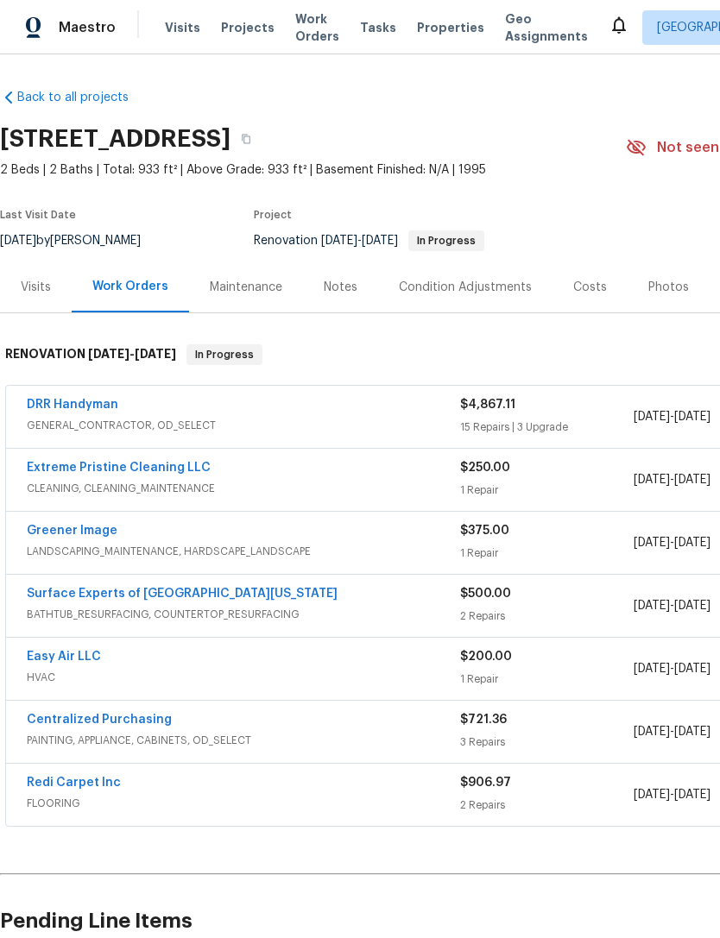
click at [75, 409] on link "DRR Handyman" at bounding box center [72, 405] width 91 height 12
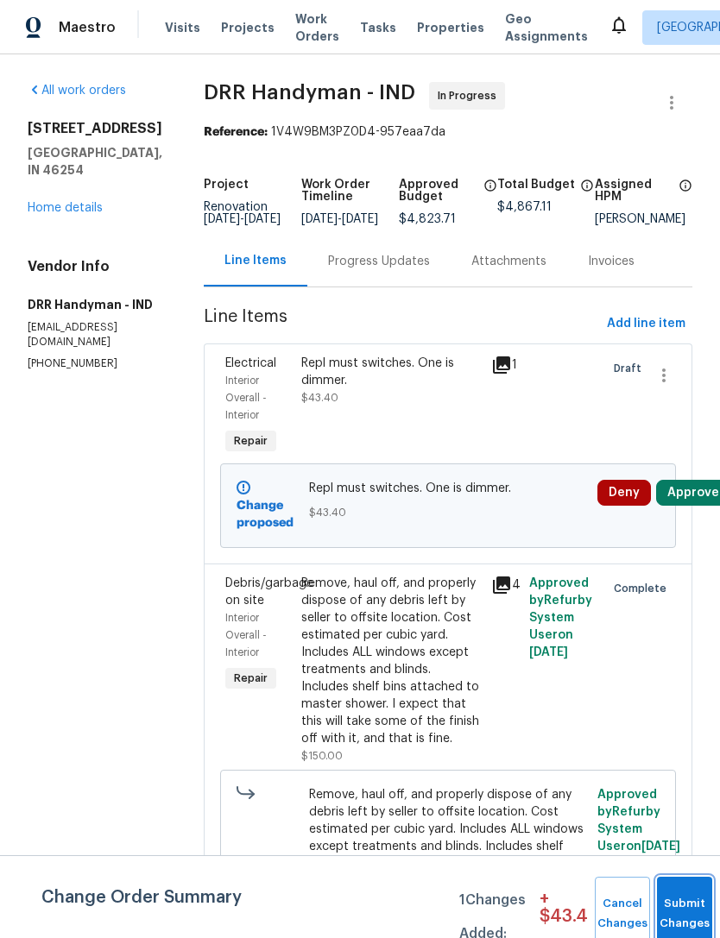
click at [673, 906] on button "Submit Changes" at bounding box center [684, 914] width 55 height 74
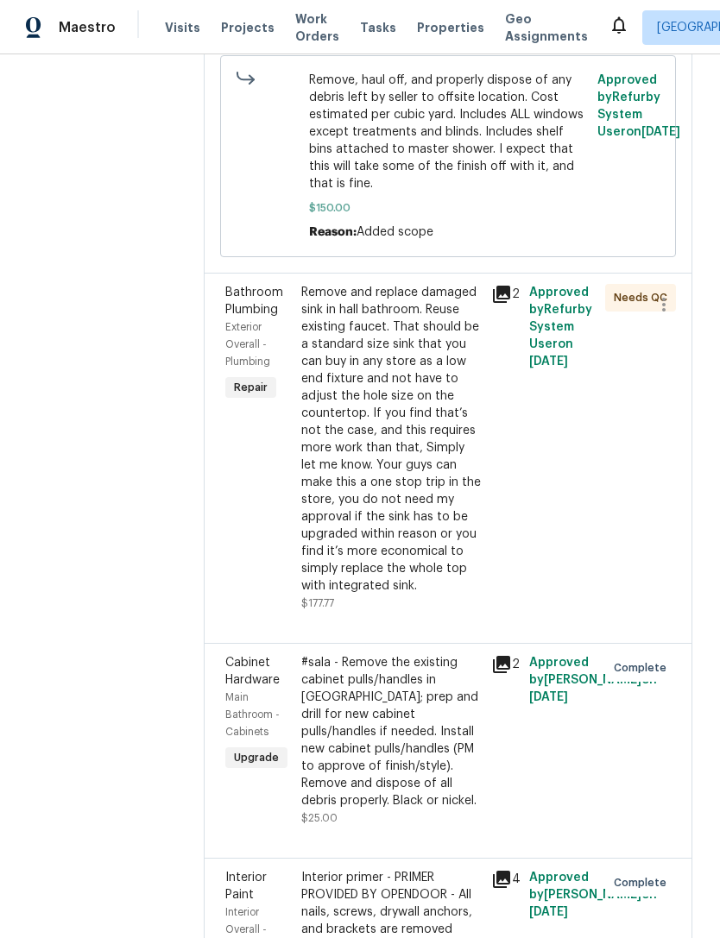
scroll to position [532, 0]
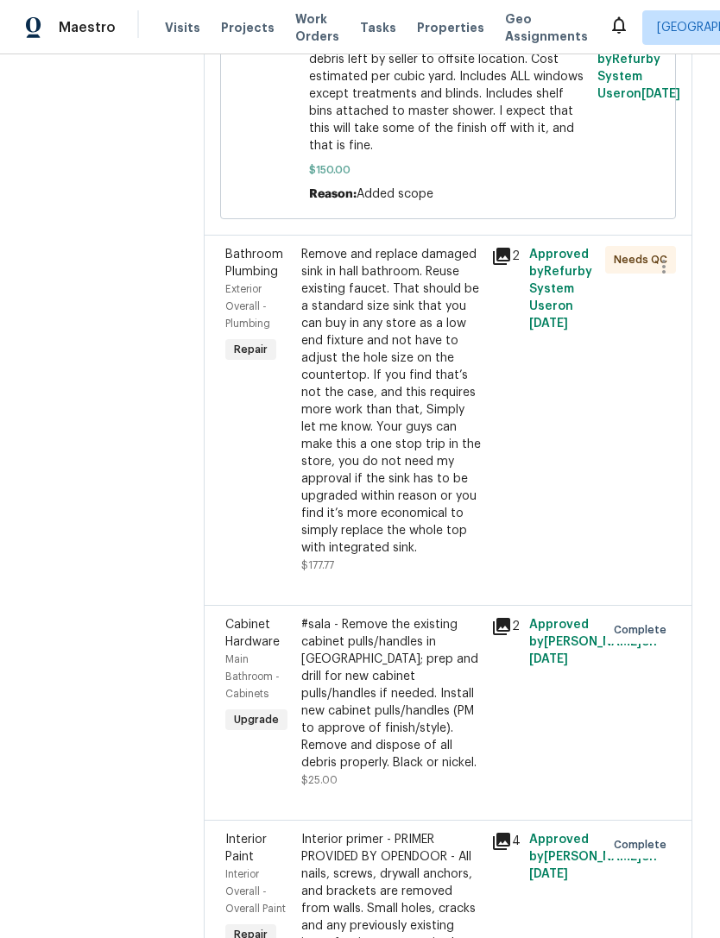
click at [319, 394] on div "Remove and replace damaged sink in hall bathroom. Reuse existing faucet. That s…" at bounding box center [391, 401] width 180 height 311
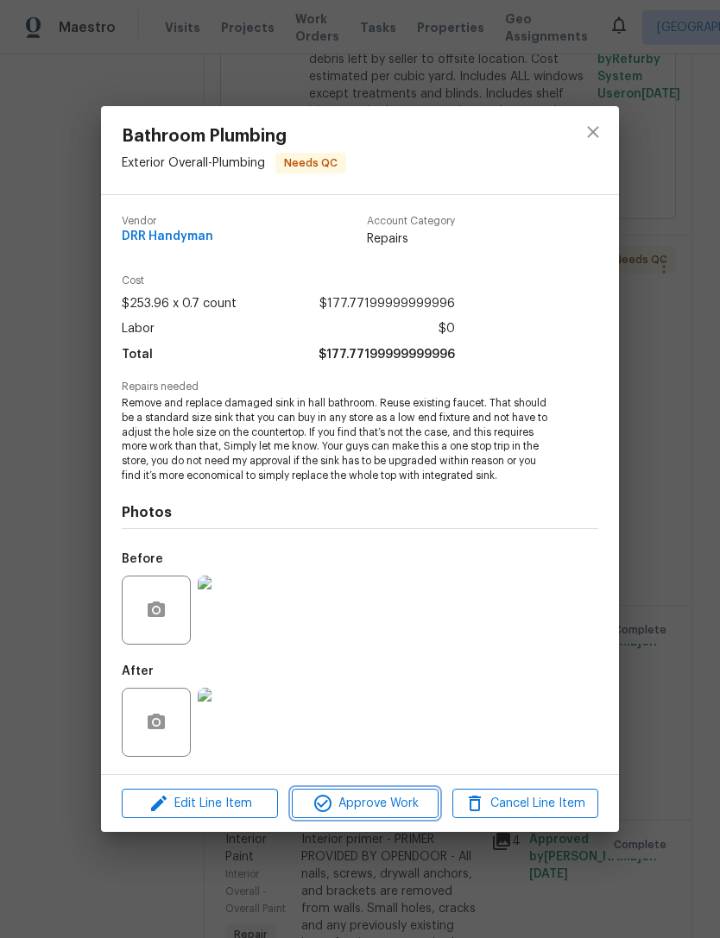
click at [341, 805] on span "Approve Work" at bounding box center [364, 804] width 135 height 22
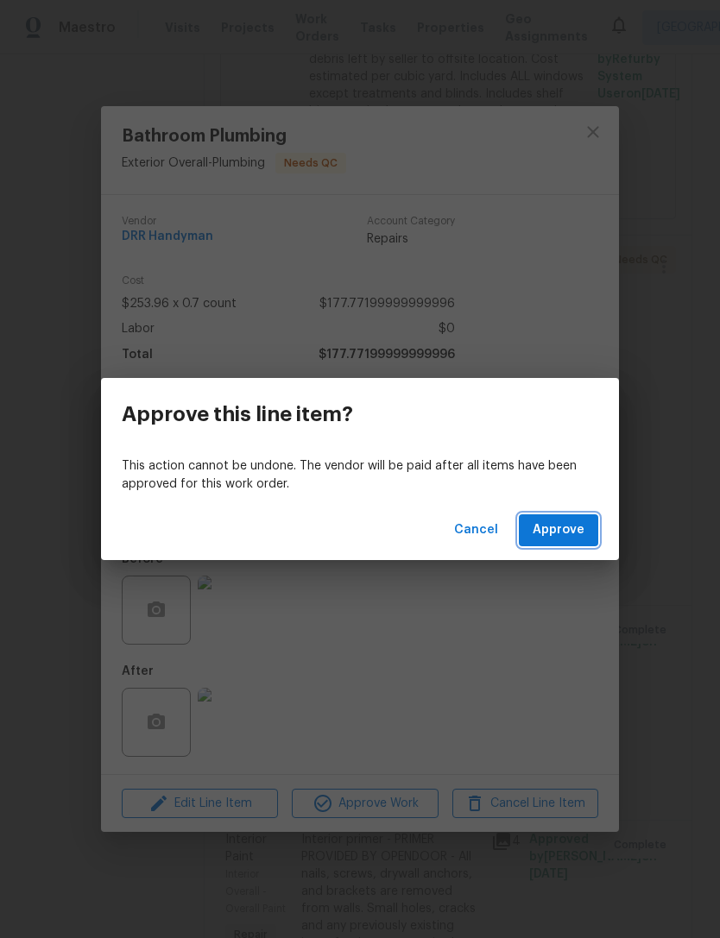
click at [562, 532] on span "Approve" at bounding box center [558, 531] width 52 height 22
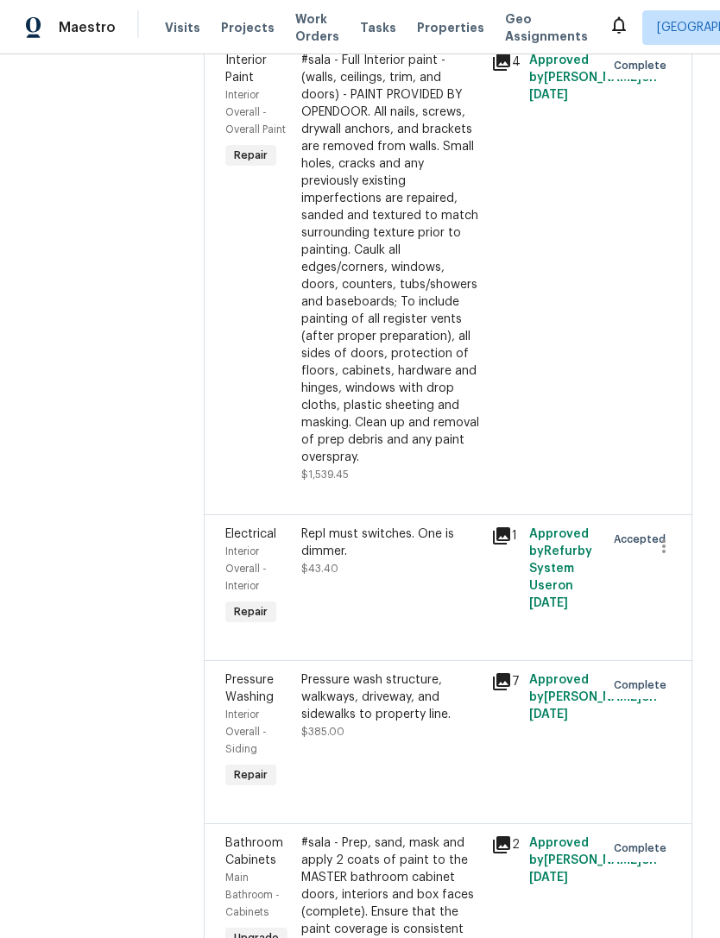
scroll to position [3684, 0]
click at [301, 564] on span "$43.40" at bounding box center [319, 569] width 37 height 10
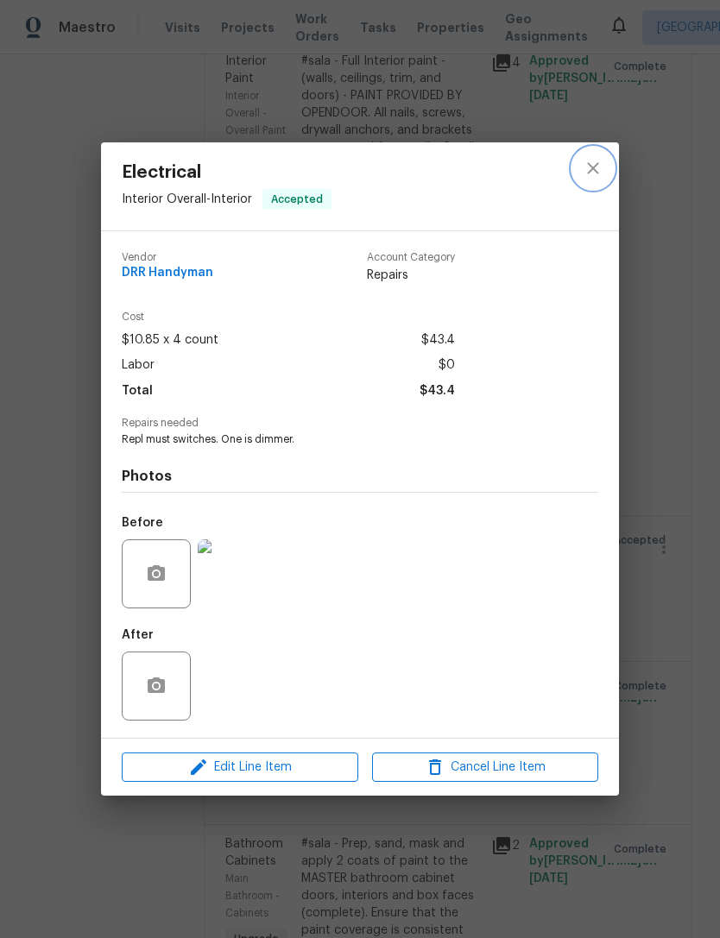
click at [598, 162] on icon "close" at bounding box center [592, 167] width 11 height 11
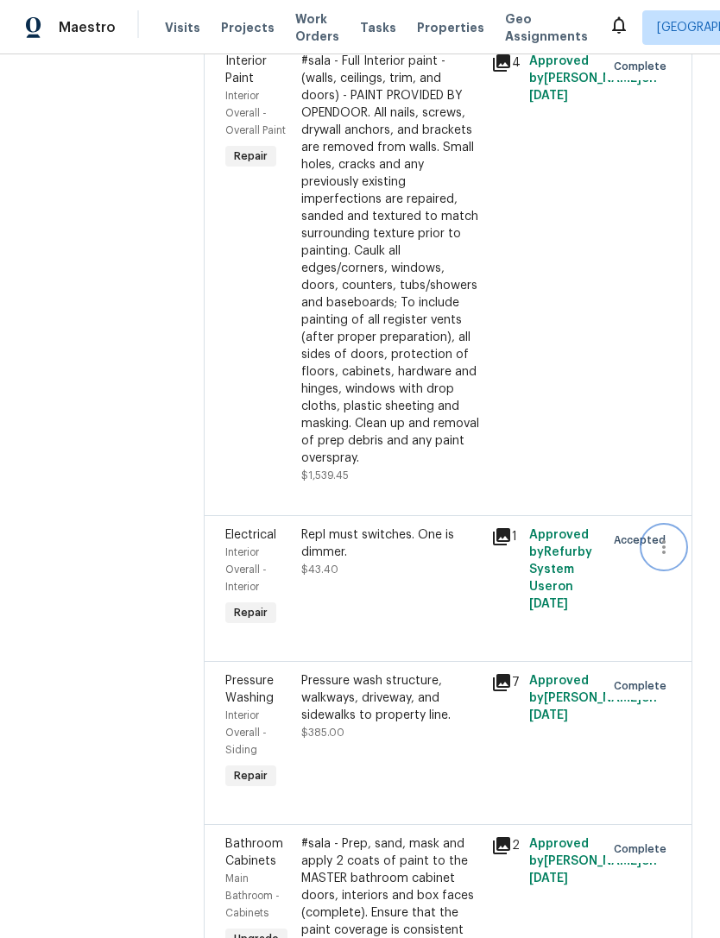
click at [658, 537] on icon "button" at bounding box center [663, 547] width 21 height 21
click at [458, 415] on div at bounding box center [360, 469] width 720 height 938
click at [367, 526] on div "Repl must switches. One is dimmer. $43.40" at bounding box center [391, 552] width 180 height 52
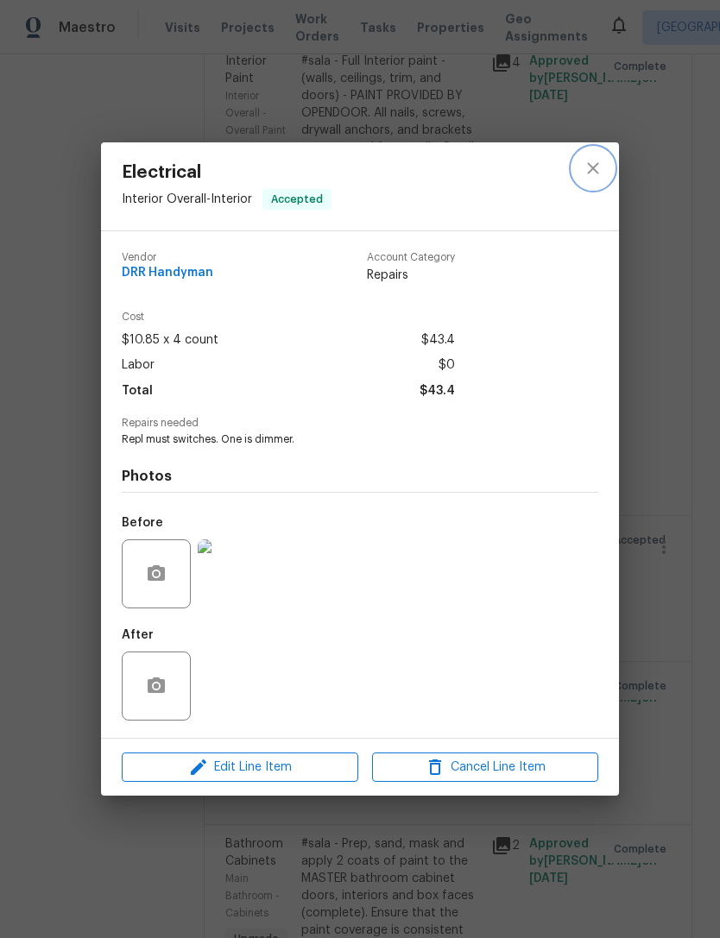
click at [585, 168] on icon "close" at bounding box center [593, 168] width 21 height 21
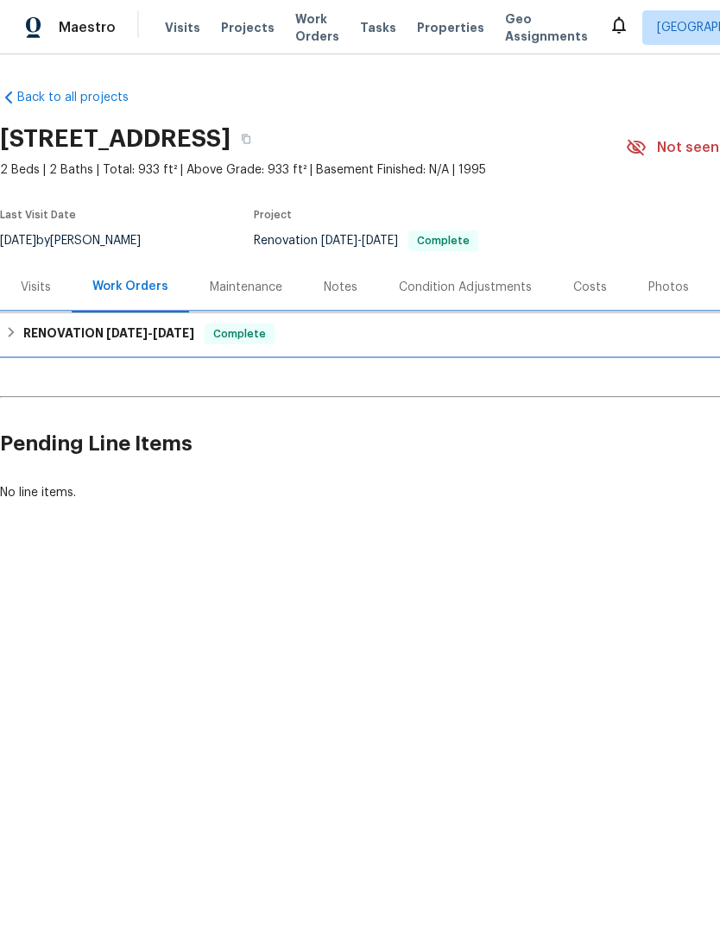
click at [72, 339] on h6 "RENOVATION [DATE] - [DATE]" at bounding box center [108, 334] width 171 height 21
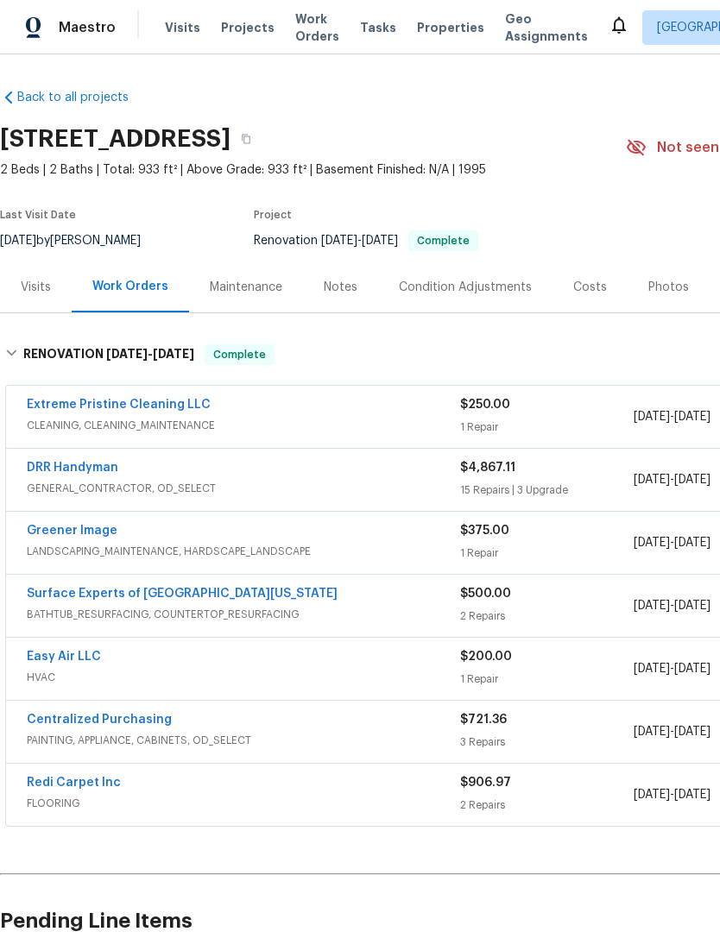
click at [659, 301] on div "Photos" at bounding box center [668, 286] width 82 height 51
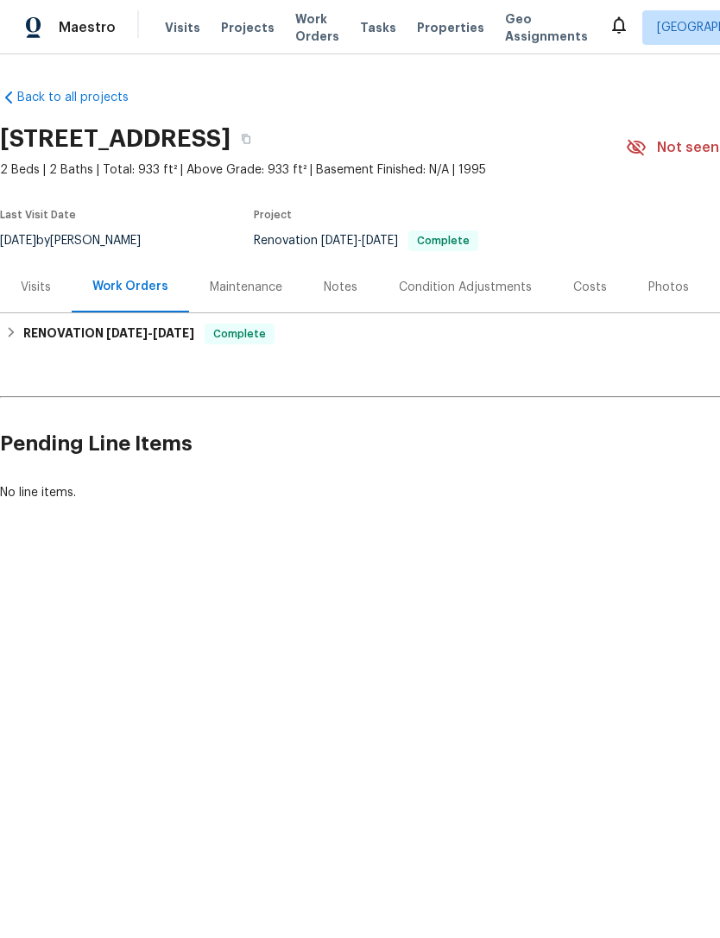
click at [331, 304] on div "Notes" at bounding box center [340, 286] width 75 height 51
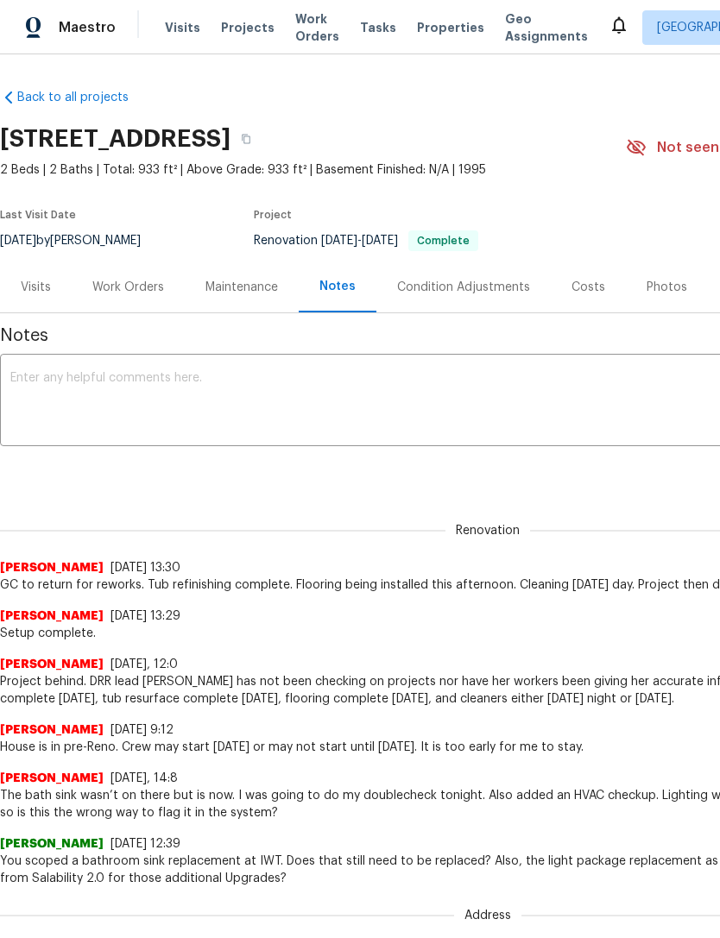
click at [47, 374] on textarea at bounding box center [487, 402] width 954 height 60
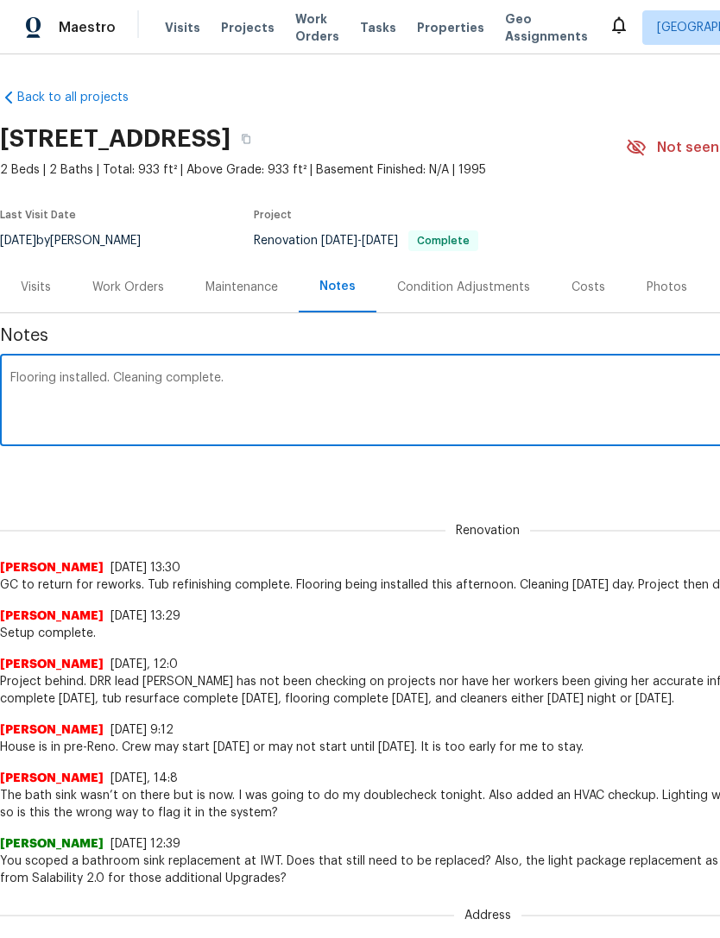
click at [24, 376] on textarea "Flooring installed. Cleaning complete." at bounding box center [487, 402] width 954 height 60
click at [399, 379] on textarea "GC final reworks complete. Flooring installed. Cleaning complete." at bounding box center [487, 402] width 954 height 60
click at [242, 375] on textarea "GC final reworks complete. Flooring installed. Cleaning complete." at bounding box center [487, 402] width 954 height 60
click at [241, 375] on textarea "GC final reworks complete. Flooring installed. Cleaning complete." at bounding box center [487, 402] width 954 height 60
click at [409, 376] on textarea "GC final reworks complete. Flooring complete. Cleaning complete." at bounding box center [487, 402] width 954 height 60
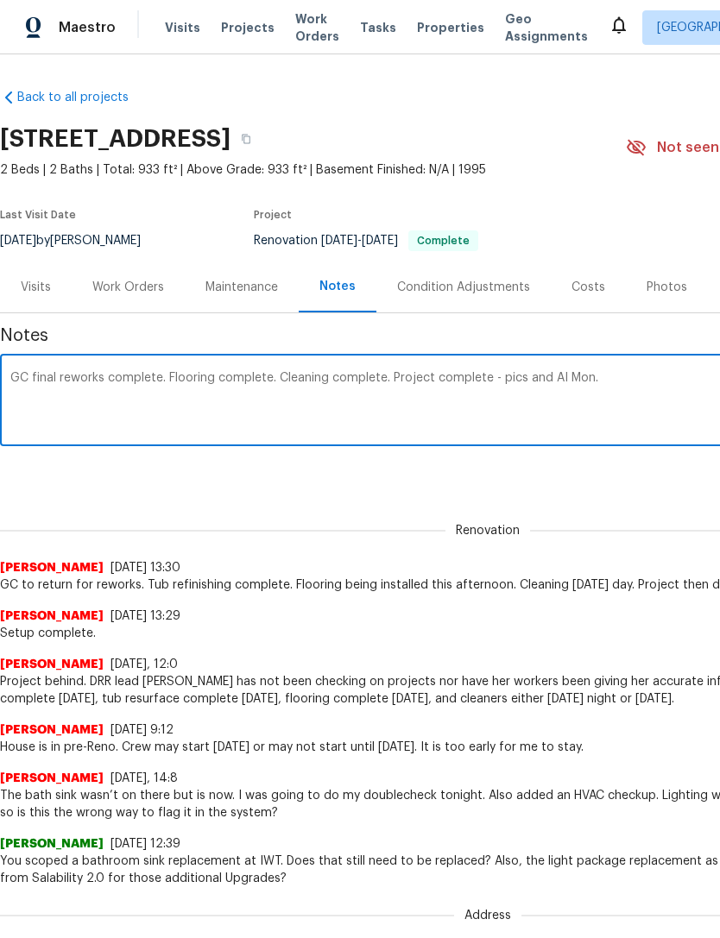
type textarea "GC final reworks complete. Flooring complete. Cleaning complete. Project comple…"
click at [627, 463] on div "Renovation f205d667-d40b-4e6b-b720-d2e427b32a09 ​ Add" at bounding box center [487, 473] width 975 height 32
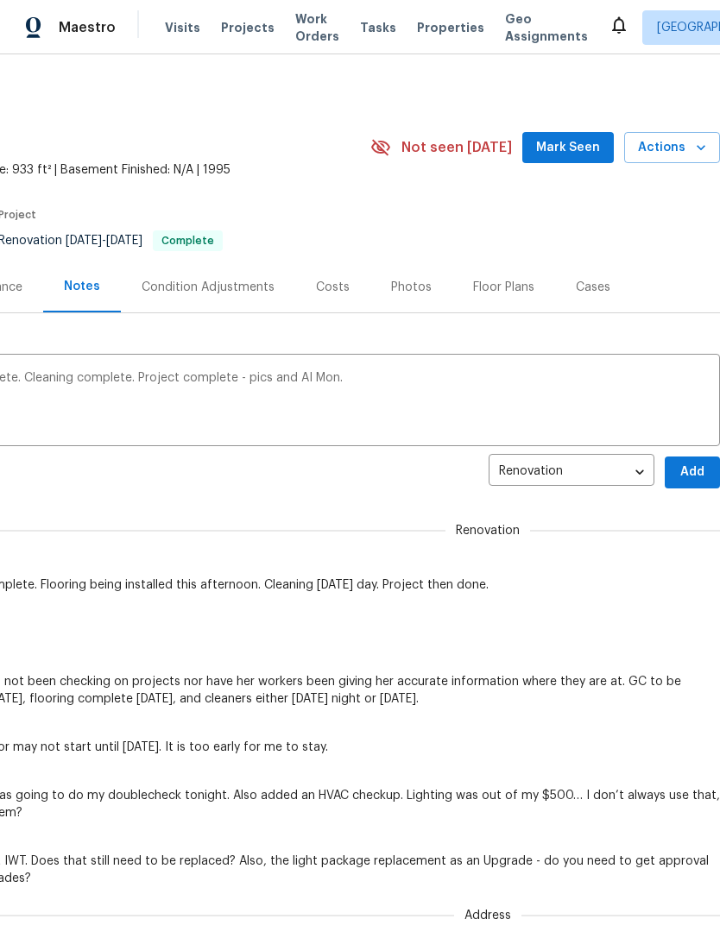
scroll to position [0, 255]
click at [684, 470] on span "Add" at bounding box center [692, 473] width 28 height 22
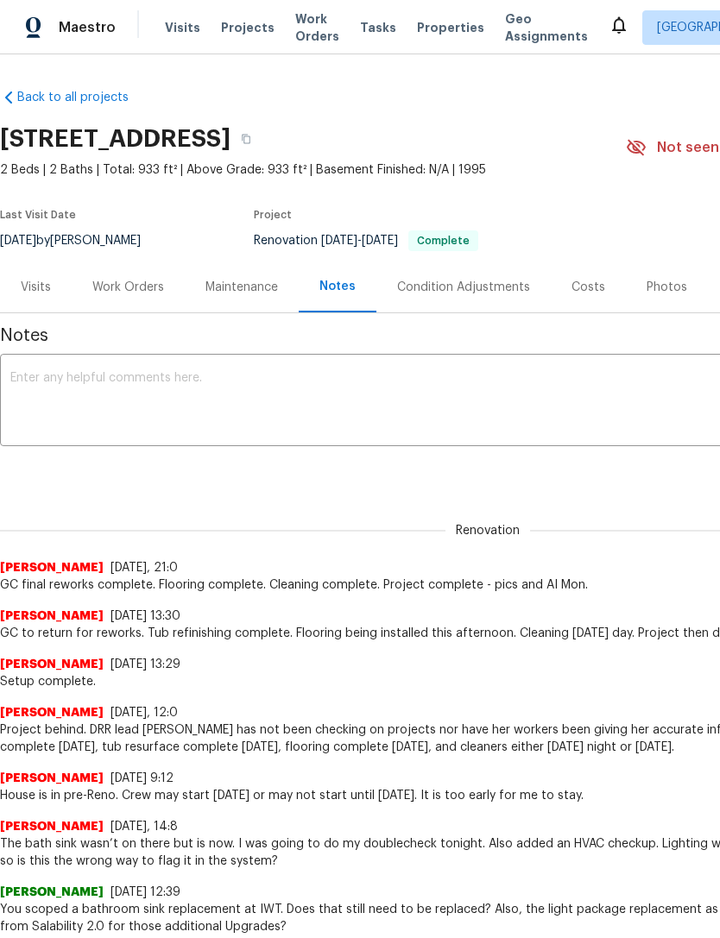
scroll to position [0, 0]
click at [128, 283] on div "Work Orders" at bounding box center [128, 287] width 72 height 17
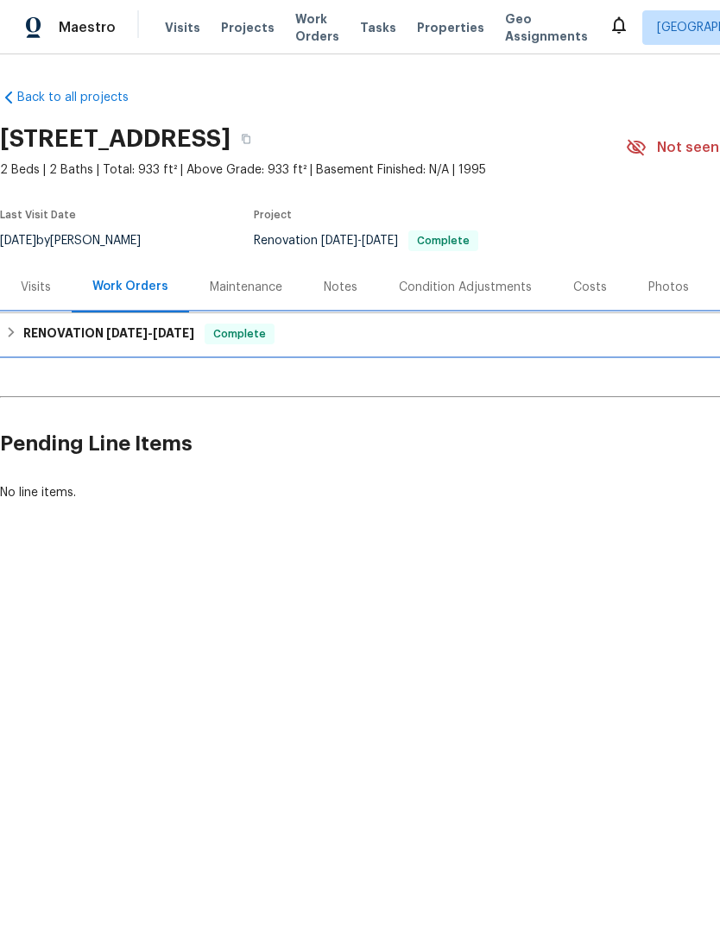
click at [78, 338] on h6 "RENOVATION [DATE] - [DATE]" at bounding box center [108, 334] width 171 height 21
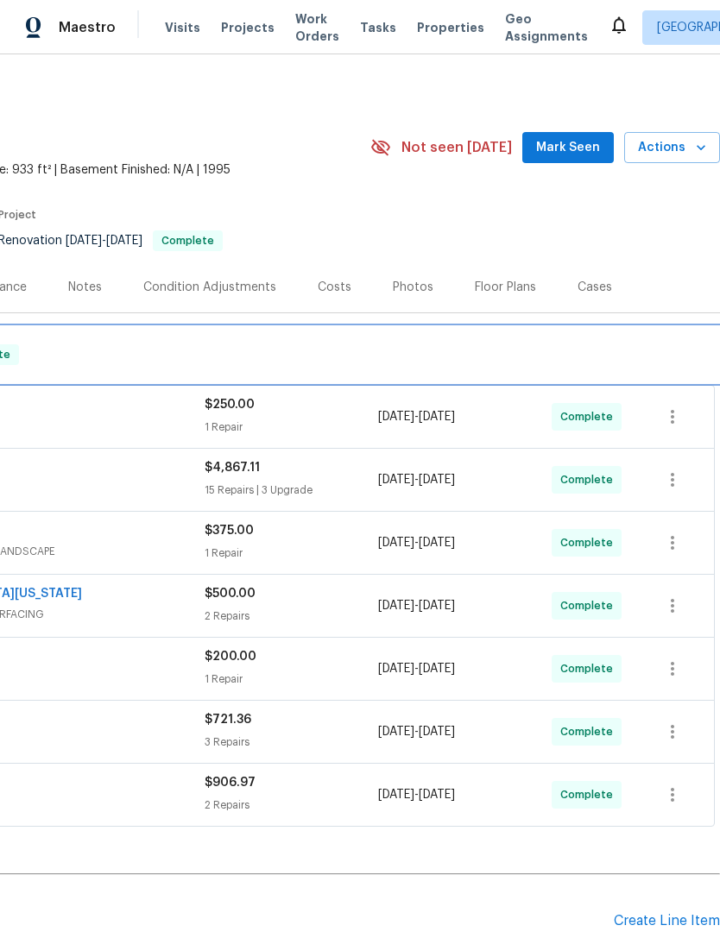
scroll to position [0, 255]
